Goal: Contribute content: Contribute content

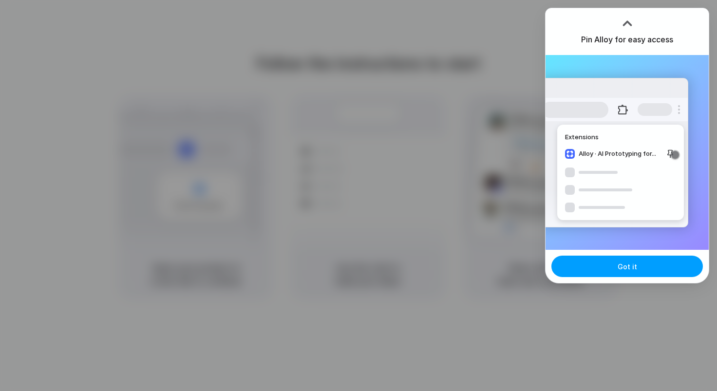
click at [602, 265] on button "Got it" at bounding box center [628, 266] width 152 height 21
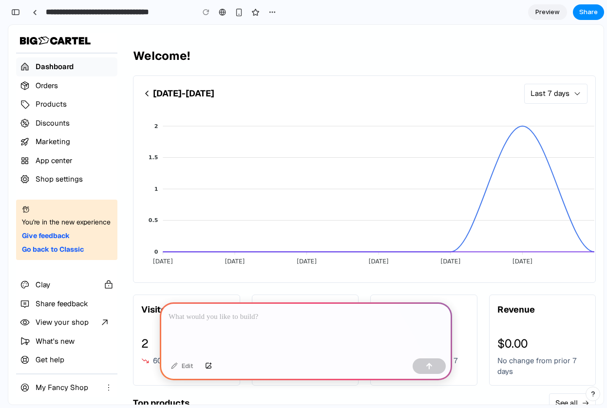
click at [308, 317] on p at bounding box center [306, 317] width 275 height 12
click at [219, 316] on p at bounding box center [306, 317] width 275 height 12
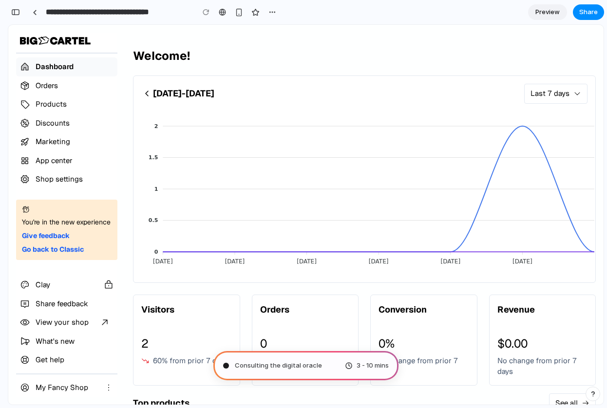
type input "**********"
